Goal: Information Seeking & Learning: Learn about a topic

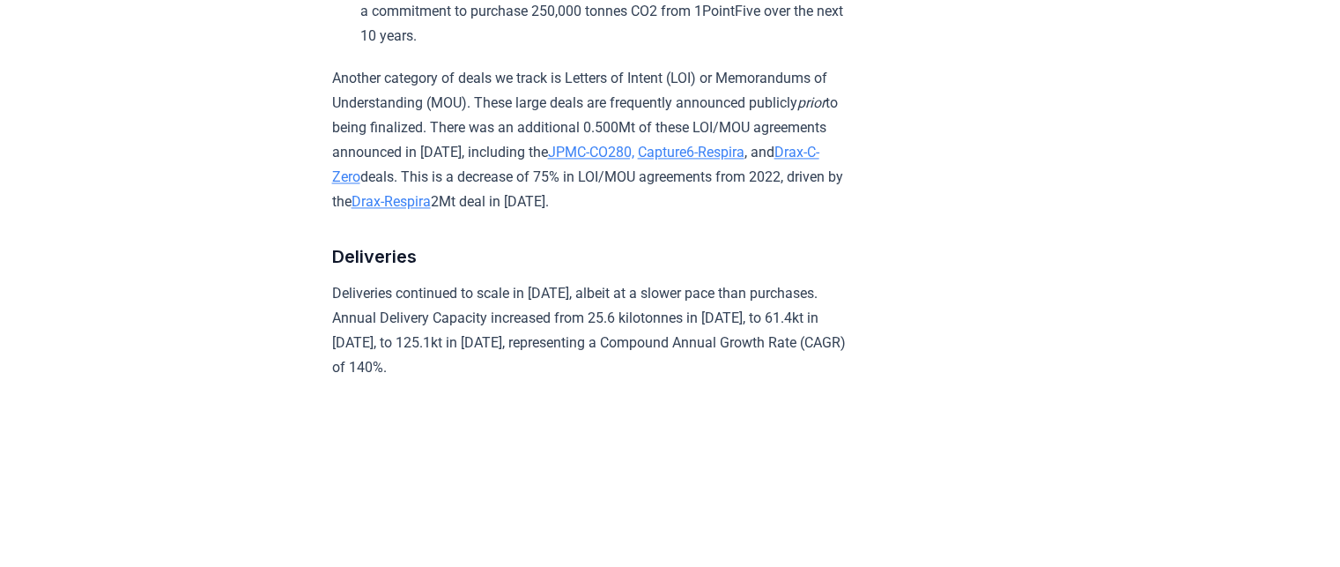
scroll to position [2732, 0]
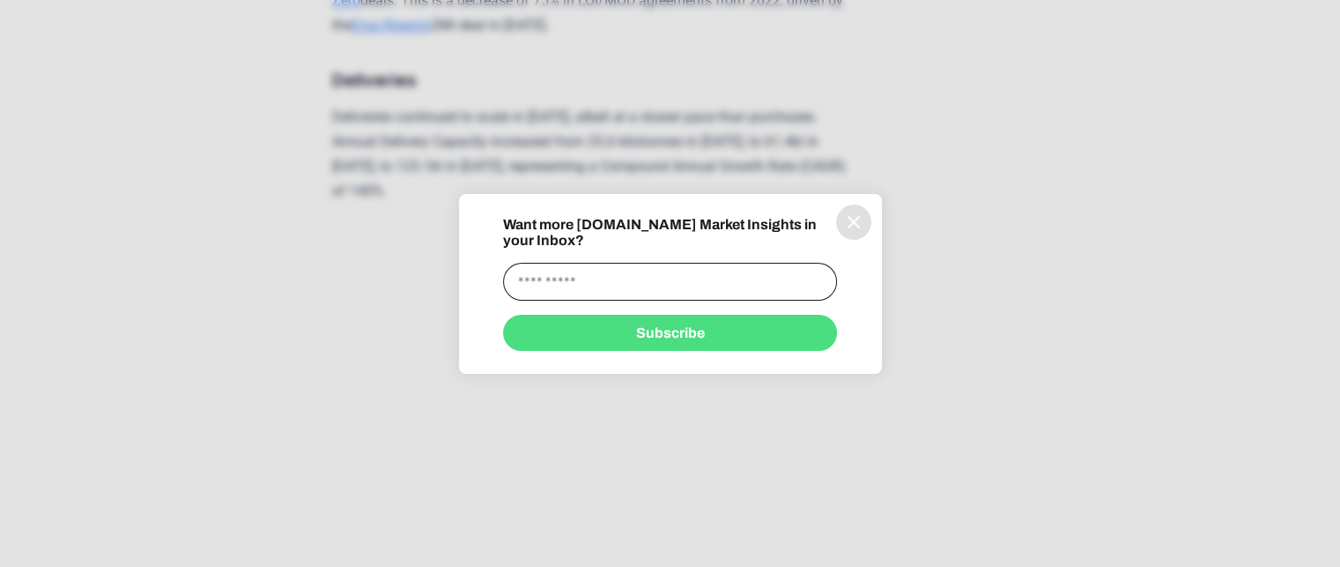
click at [856, 223] on icon "information" at bounding box center [853, 221] width 21 height 21
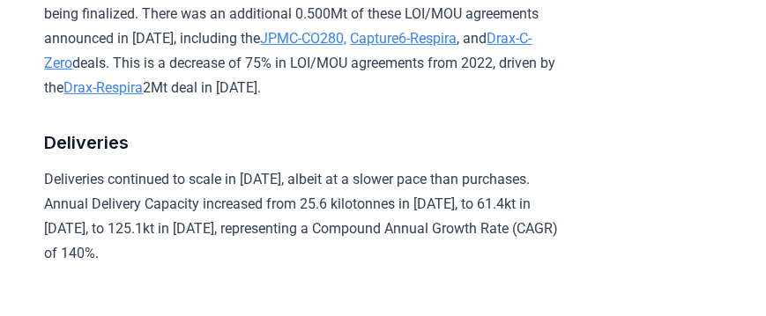
scroll to position [2709, 0]
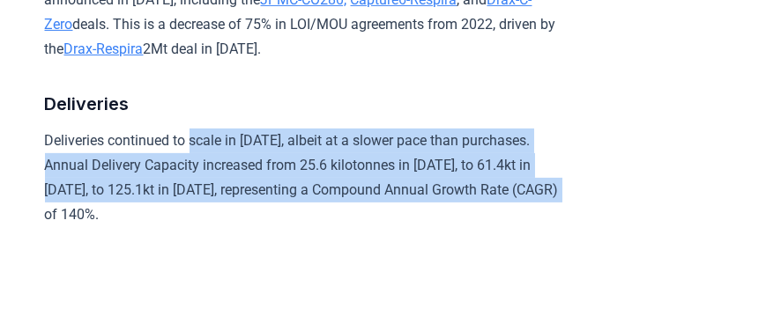
drag, startPoint x: 212, startPoint y: 225, endPoint x: 195, endPoint y: 149, distance: 77.8
click at [195, 149] on p "Deliveries continued to scale in 2023, albeit at a slower pace than purchases. …" at bounding box center [302, 178] width 515 height 99
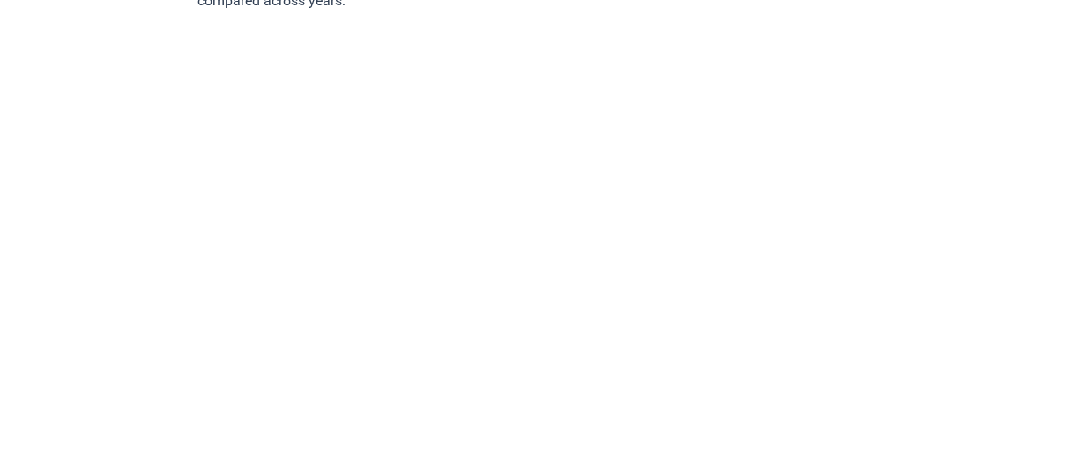
scroll to position [10078, 0]
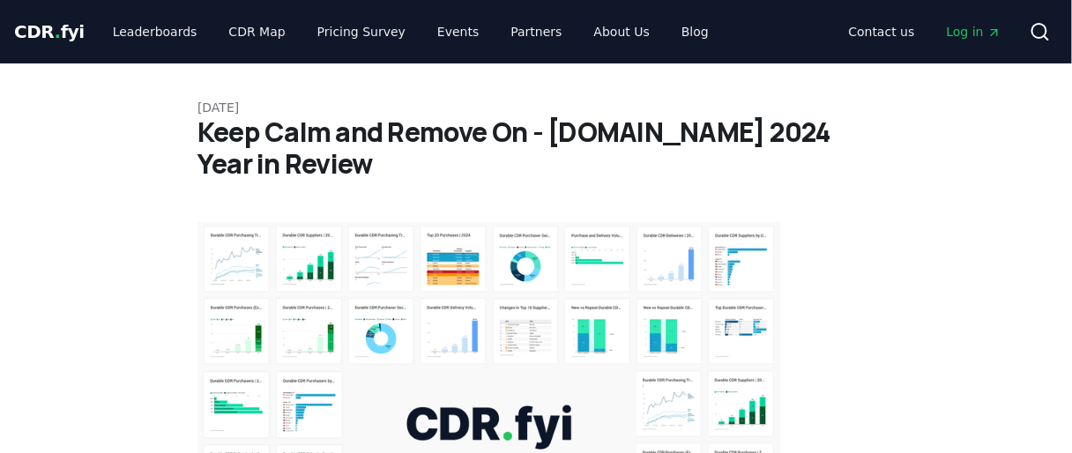
click at [55, 26] on span "." at bounding box center [58, 31] width 6 height 21
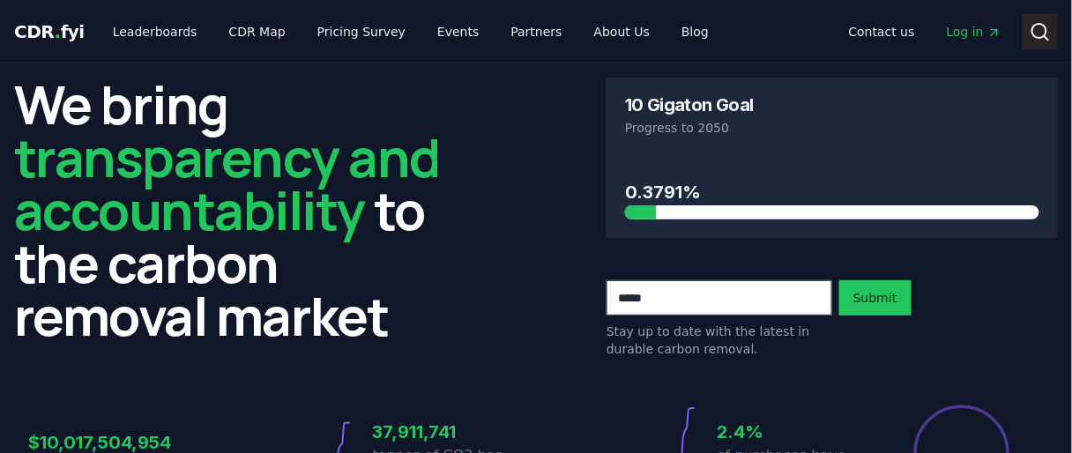
click at [1033, 29] on circle at bounding box center [1039, 31] width 14 height 14
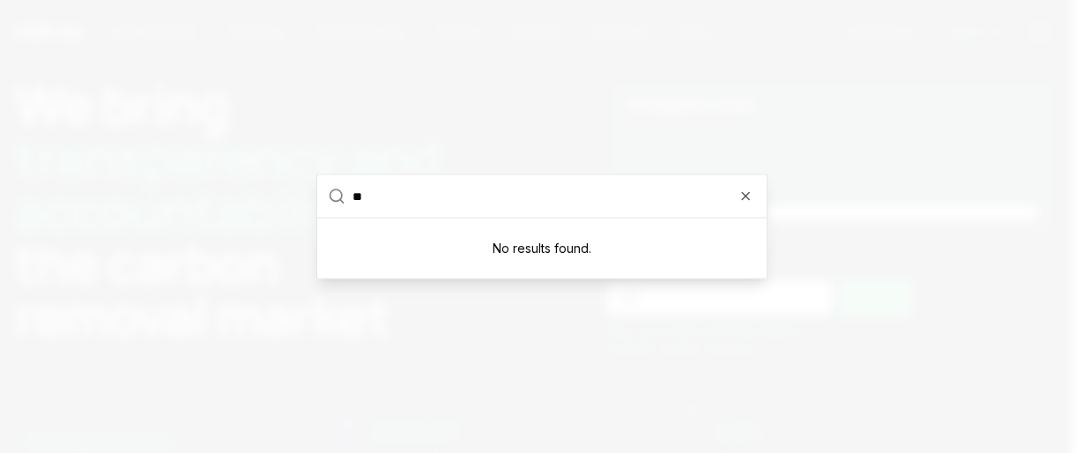
type input "*"
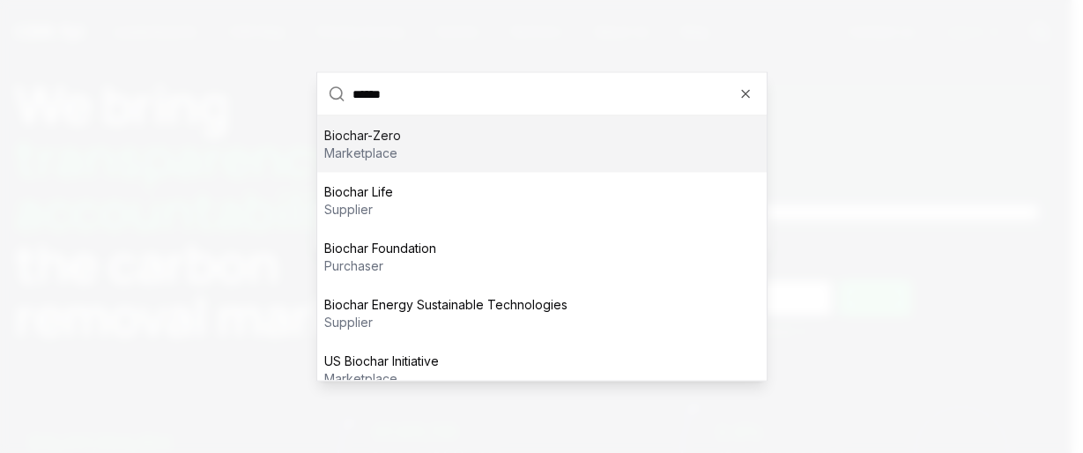
type input "*******"
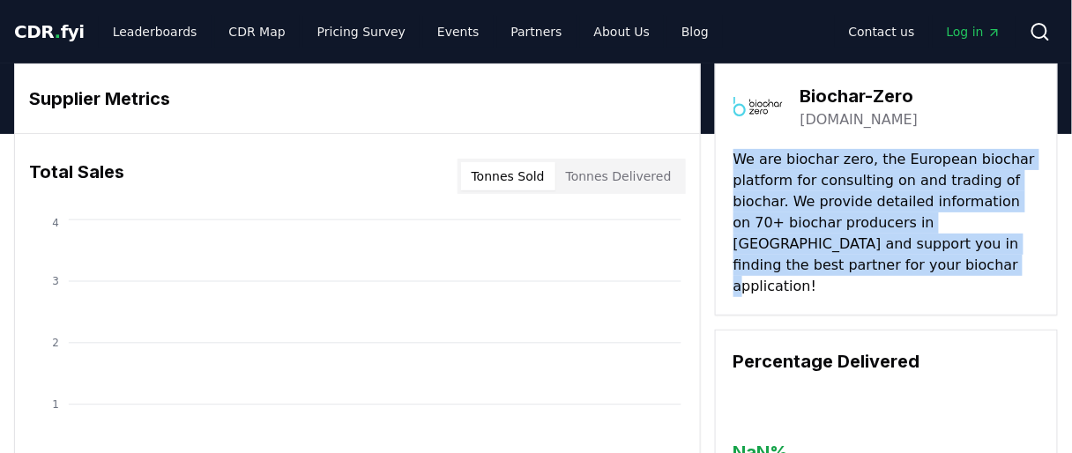
drag, startPoint x: 823, startPoint y: 271, endPoint x: 724, endPoint y: 140, distance: 164.3
click at [724, 140] on div "Biochar-Zero biochar-zero.com We are biochar zero, the European biochar platfor…" at bounding box center [886, 189] width 343 height 252
click at [790, 160] on p "We are biochar zero, the European biochar platform for consulting on and tradin…" at bounding box center [886, 223] width 306 height 148
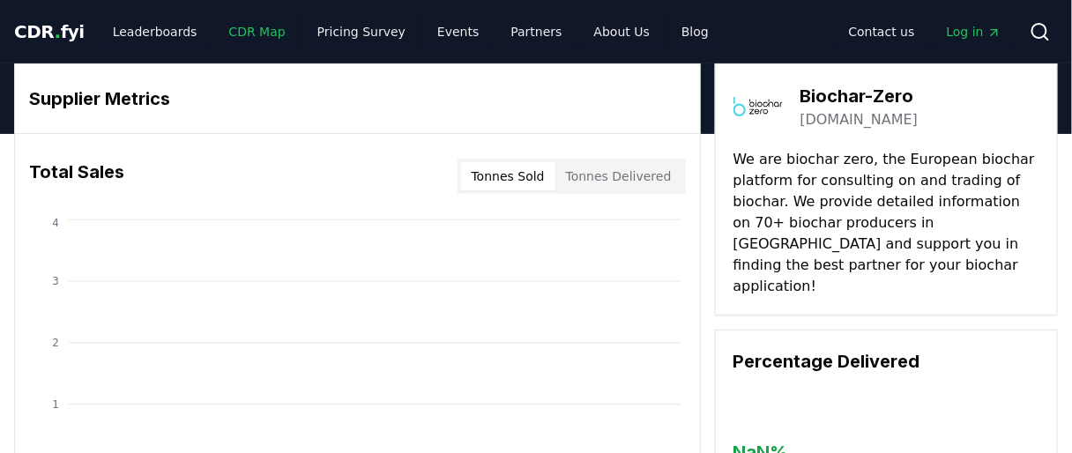
click at [250, 37] on link "CDR Map" at bounding box center [257, 32] width 85 height 32
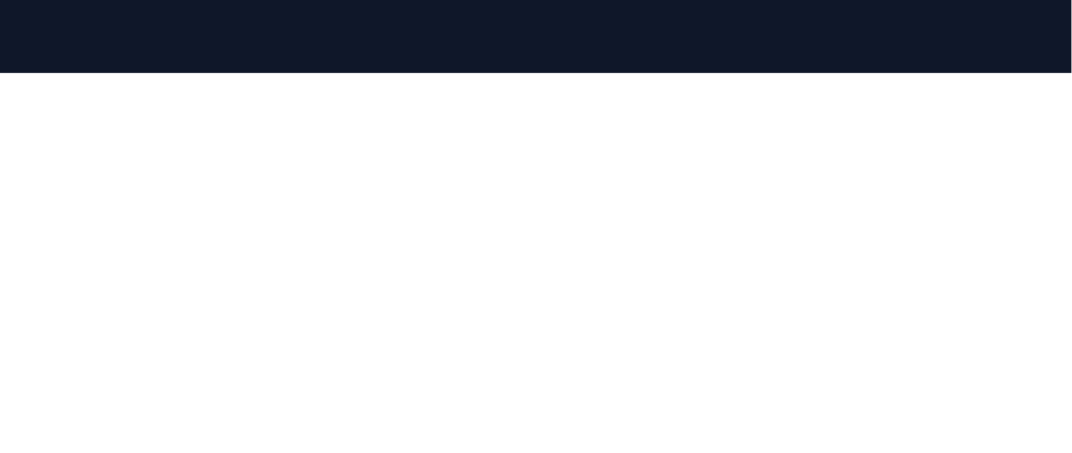
scroll to position [106, 0]
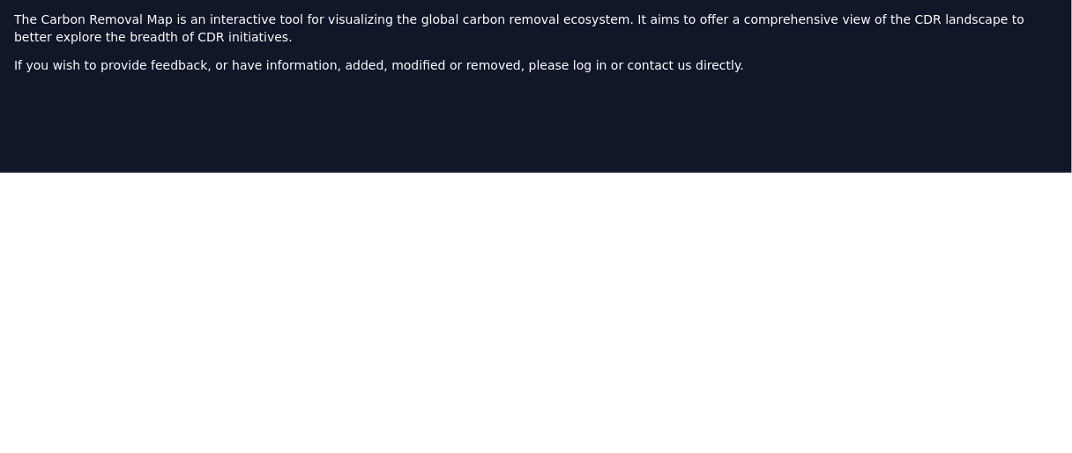
click at [2, 142] on div at bounding box center [536, 328] width 1072 height 453
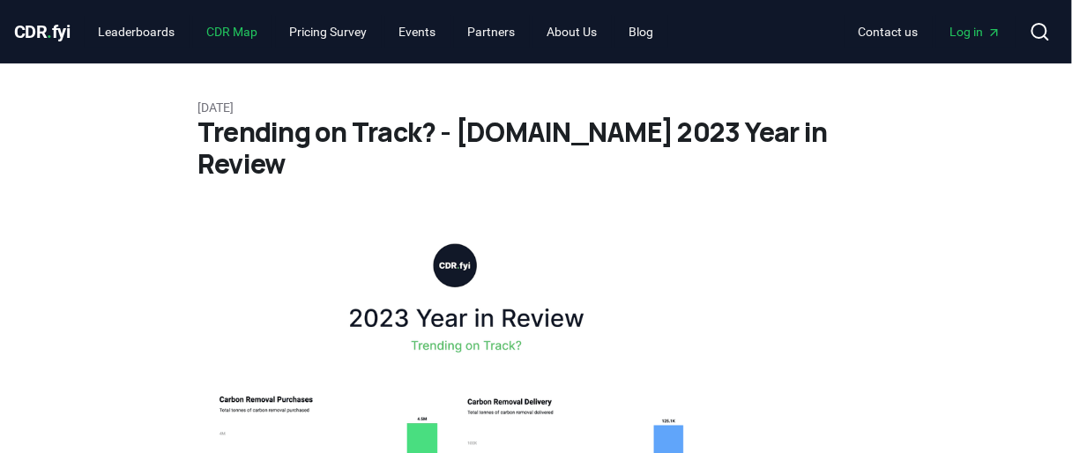
click at [239, 27] on link "CDR Map" at bounding box center [232, 32] width 79 height 32
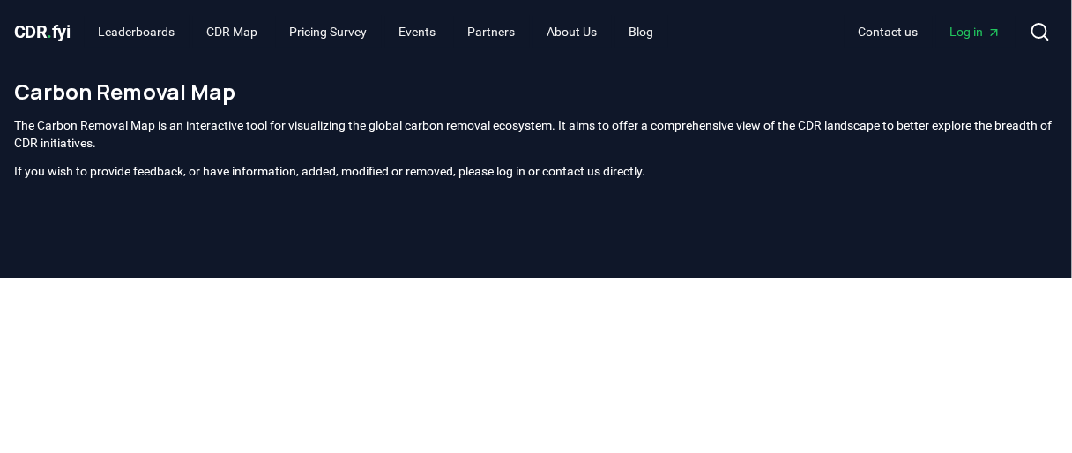
scroll to position [211, 0]
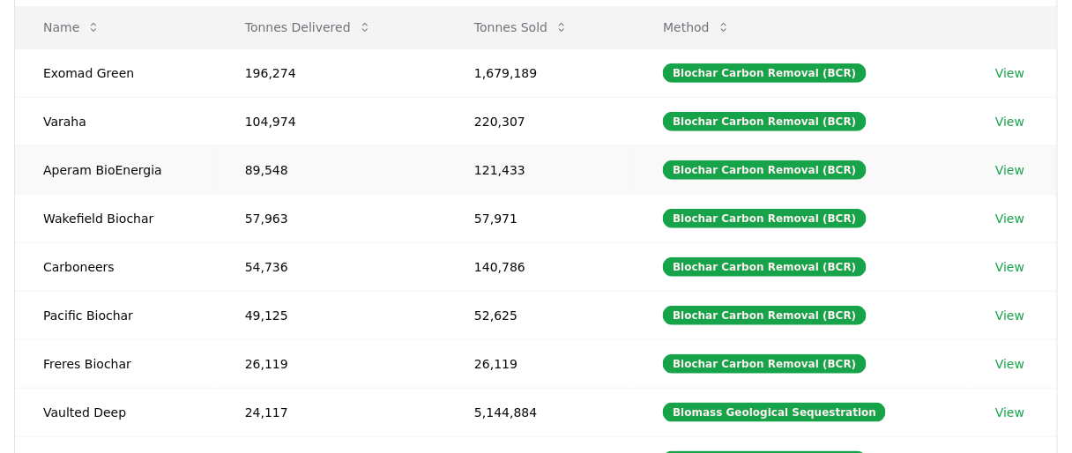
scroll to position [164, 0]
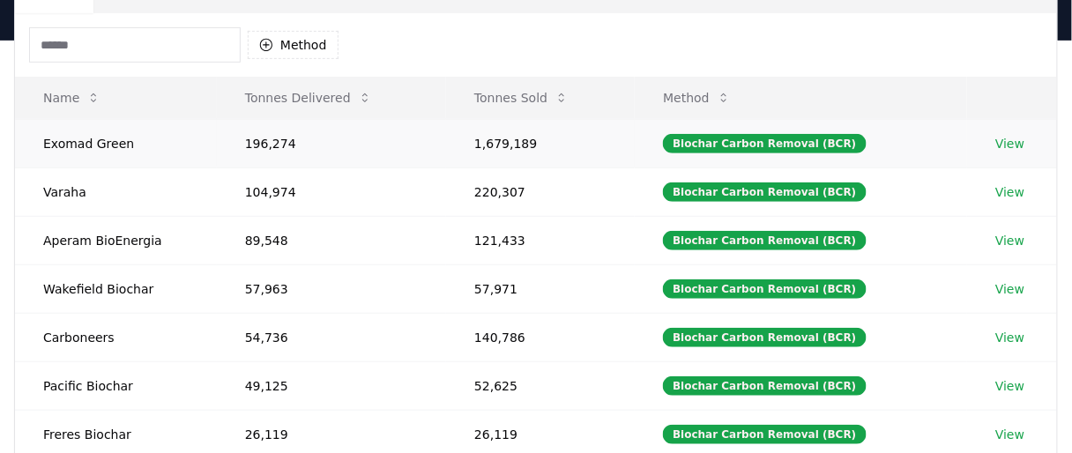
click at [1001, 146] on link "View" at bounding box center [1009, 144] width 29 height 18
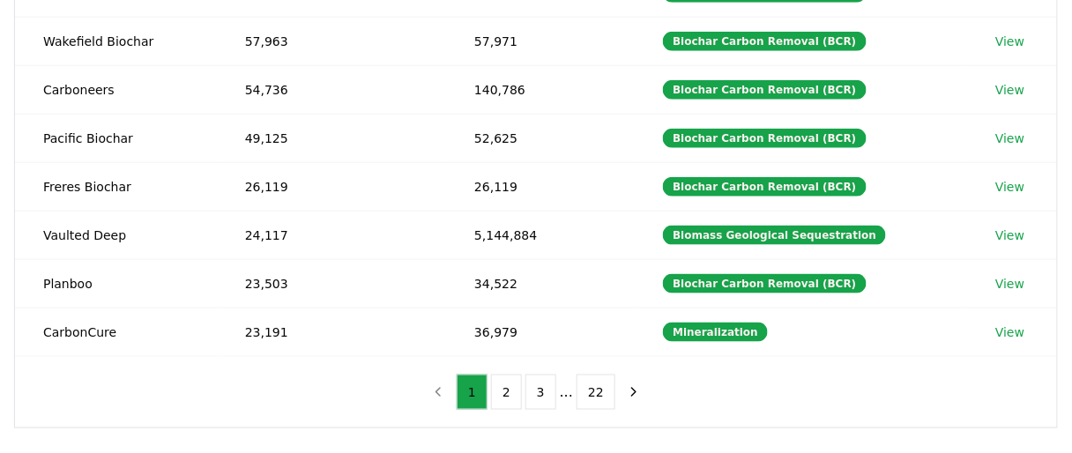
scroll to position [623, 0]
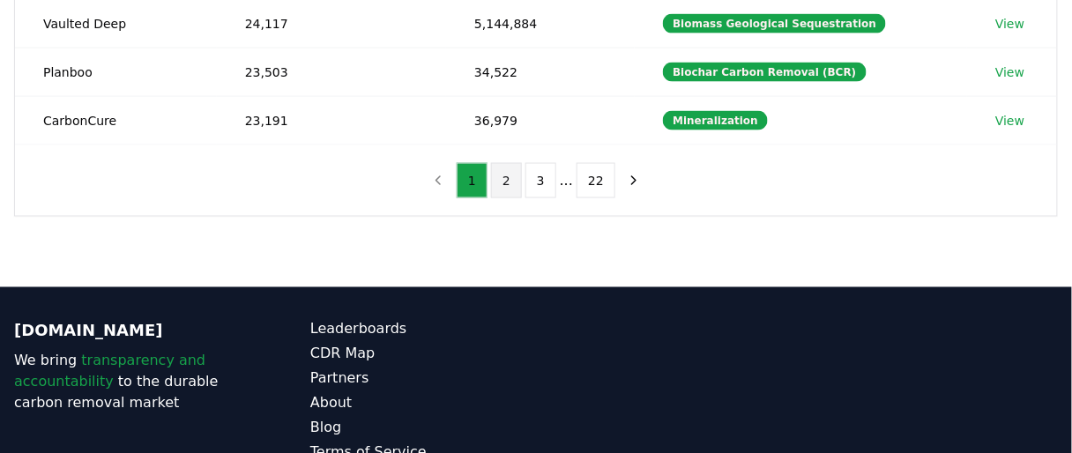
click at [517, 168] on button "2" at bounding box center [506, 180] width 31 height 35
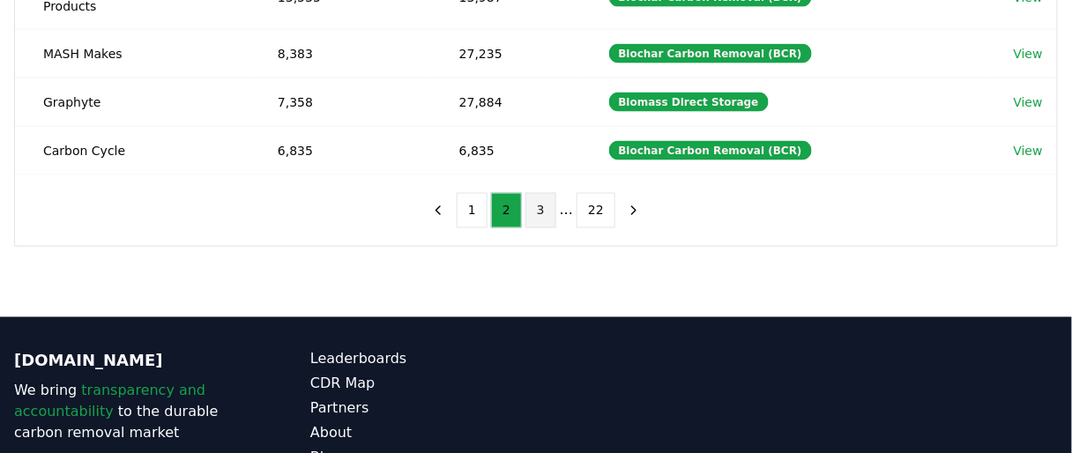
click at [545, 193] on button "3" at bounding box center [540, 210] width 31 height 35
